Goal: Find specific page/section: Find specific page/section

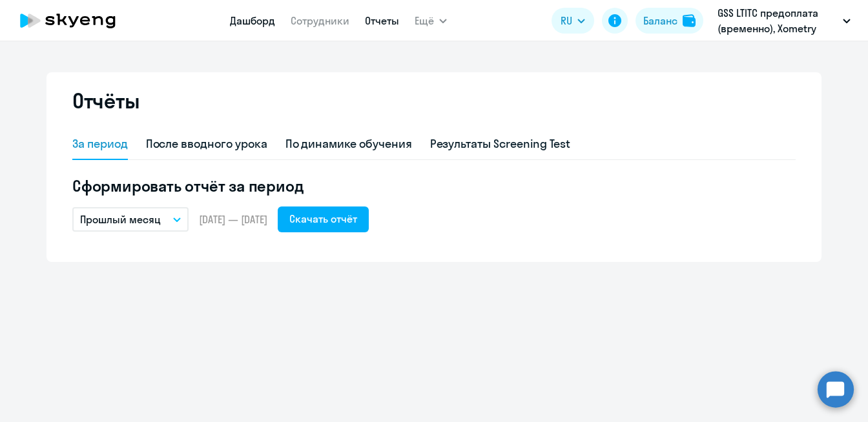
click at [261, 14] on link "Дашборд" at bounding box center [252, 20] width 45 height 13
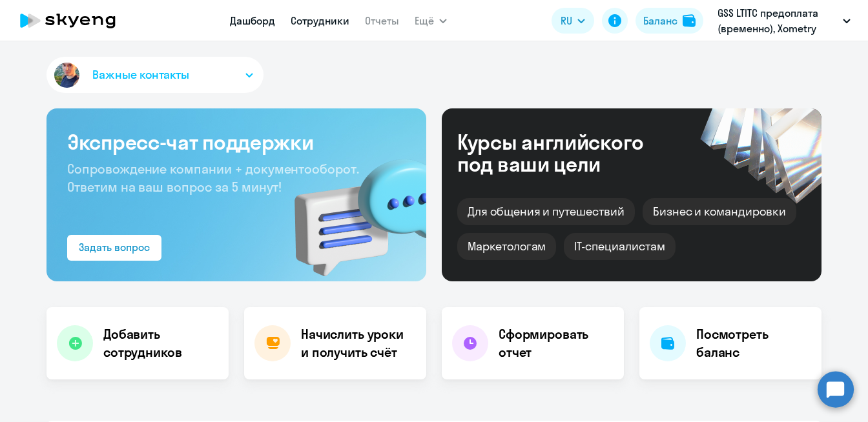
click at [318, 23] on link "Сотрудники" at bounding box center [320, 20] width 59 height 13
select select "30"
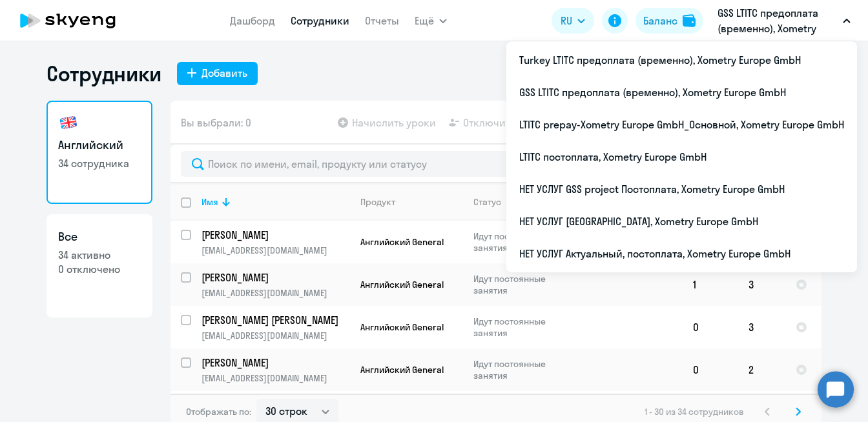
click at [846, 20] on icon "button" at bounding box center [846, 21] width 8 height 5
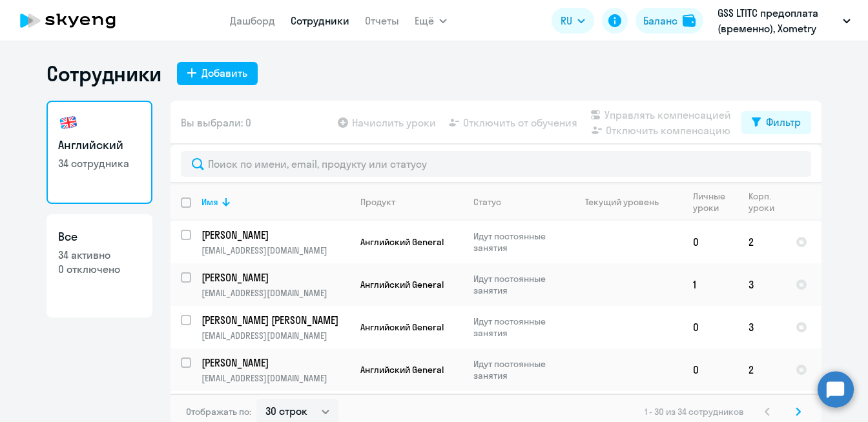
click at [846, 20] on icon "button" at bounding box center [846, 21] width 8 height 5
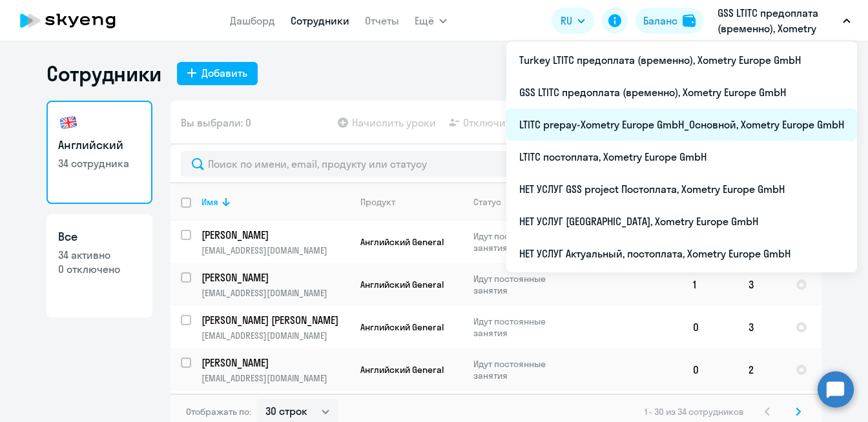
click at [697, 127] on li "LTITC prepay-Xometry Europe GmbH_Основной, Xometry Europe GmbH" at bounding box center [681, 124] width 351 height 32
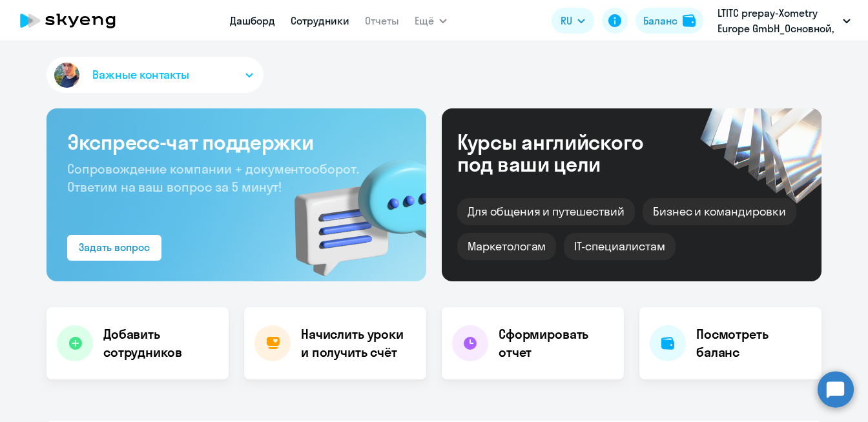
click at [319, 23] on link "Сотрудники" at bounding box center [320, 20] width 59 height 13
select select "30"
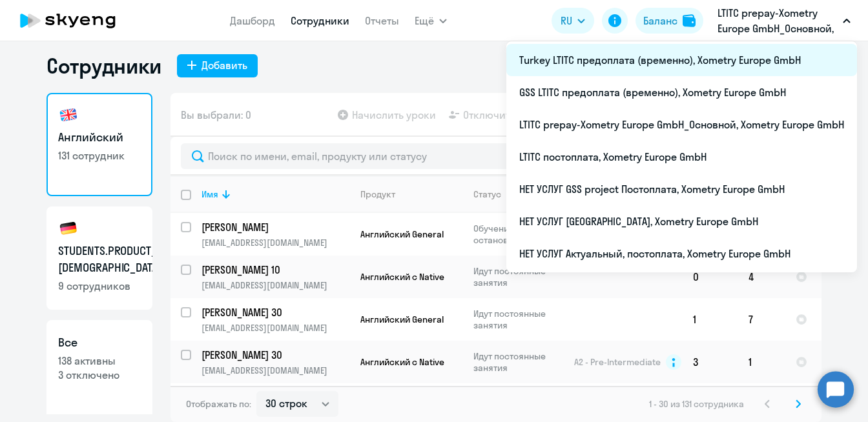
click at [682, 68] on li "Turkey LTITC предоплата (временно), Xometry Europe GmbH" at bounding box center [681, 60] width 351 height 32
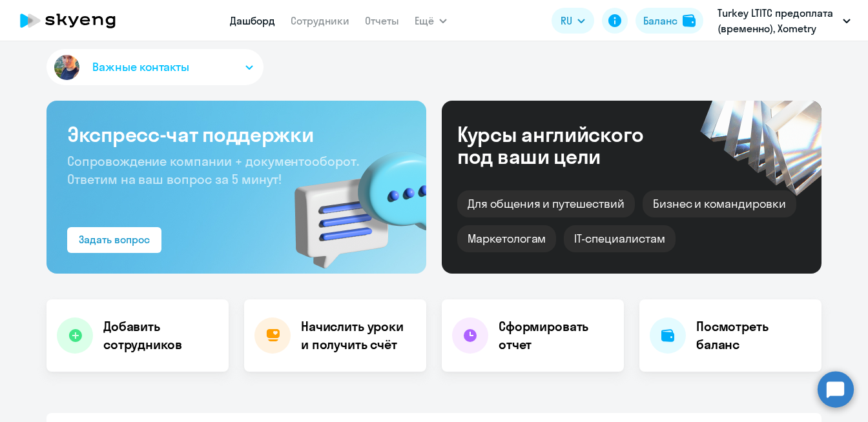
select select "30"
click at [312, 18] on link "Сотрудники" at bounding box center [320, 20] width 59 height 13
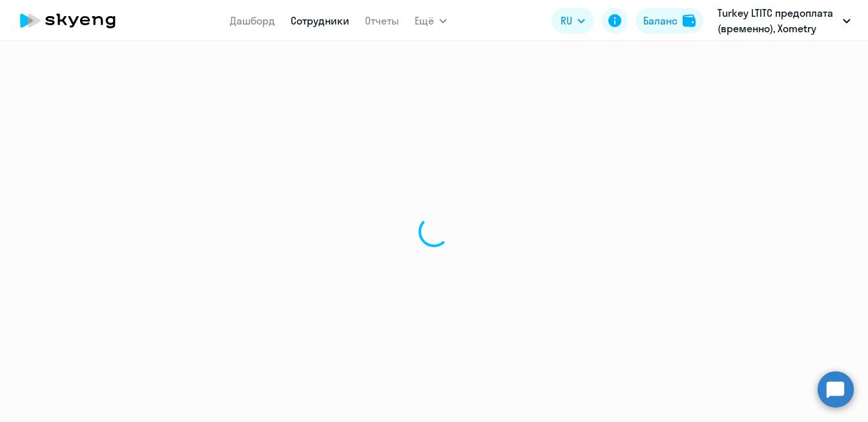
select select "30"
